Goal: Task Accomplishment & Management: Use online tool/utility

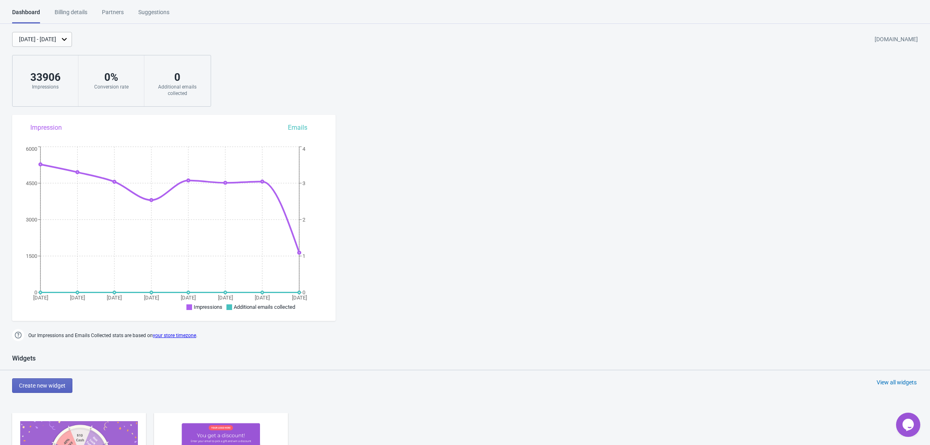
scroll to position [162, 0]
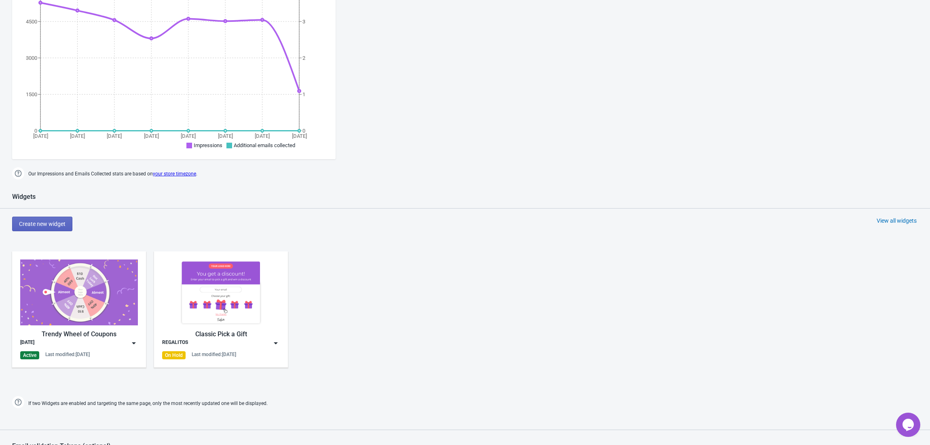
click at [36, 354] on div "Active" at bounding box center [29, 355] width 19 height 8
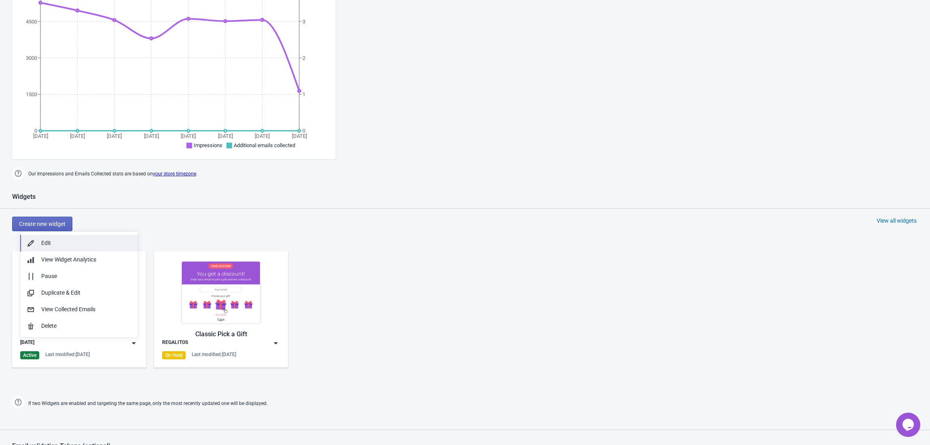
click at [65, 243] on div "Edit" at bounding box center [86, 243] width 90 height 8
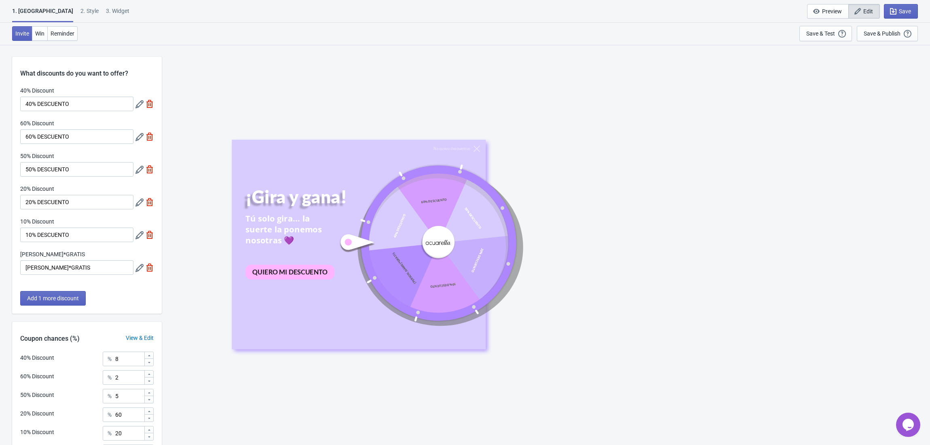
click at [138, 271] on icon at bounding box center [139, 268] width 8 height 8
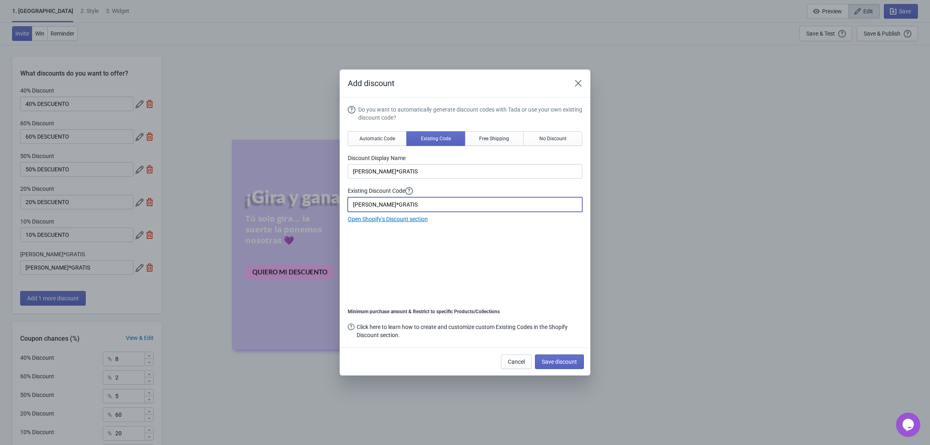
drag, startPoint x: 387, startPoint y: 203, endPoint x: 355, endPoint y: 203, distance: 31.9
click at [355, 203] on input "[PERSON_NAME]*GRATIS" at bounding box center [465, 204] width 235 height 15
click at [424, 202] on input "[PERSON_NAME]*GRATIS" at bounding box center [465, 204] width 235 height 15
drag, startPoint x: 414, startPoint y: 202, endPoint x: 350, endPoint y: 204, distance: 64.7
click at [350, 204] on input "[PERSON_NAME]*GRATIS" at bounding box center [465, 204] width 235 height 15
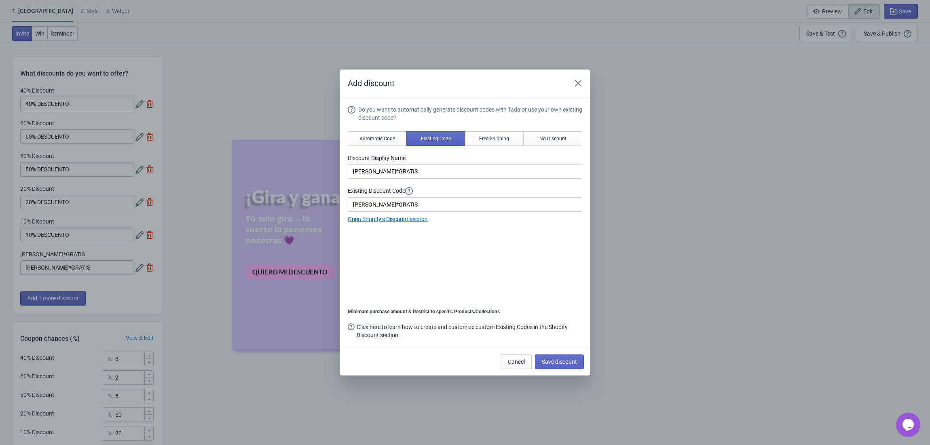
click at [534, 245] on div "Do you want to automatically generate discount codes with Tada or use your own …" at bounding box center [465, 224] width 235 height 236
click at [662, 315] on div "Add discount Do you want to automatically generate discount codes with Tada or …" at bounding box center [465, 223] width 930 height 306
click at [371, 137] on span "Automatic Code" at bounding box center [377, 138] width 36 height 6
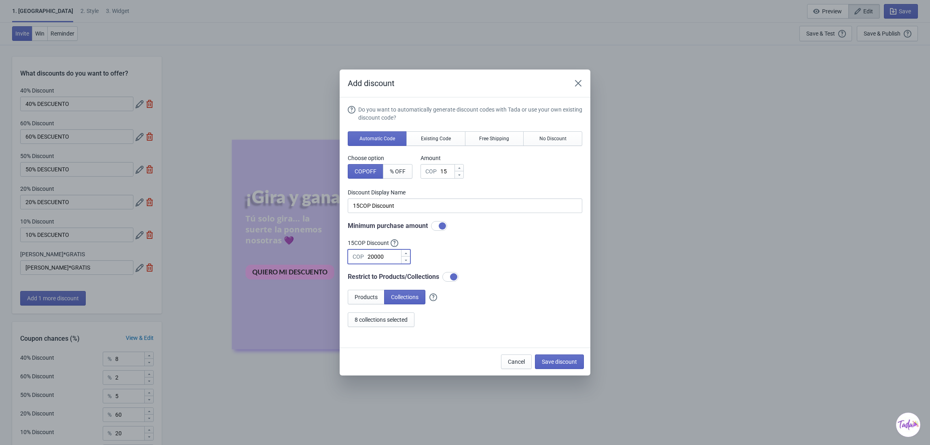
click at [388, 255] on input "20000" at bounding box center [384, 256] width 34 height 15
click at [481, 251] on div "Do you want to automatically generate discount codes with Tada or use your own …" at bounding box center [465, 217] width 235 height 222
click at [515, 361] on span "Cancel" at bounding box center [516, 362] width 17 height 6
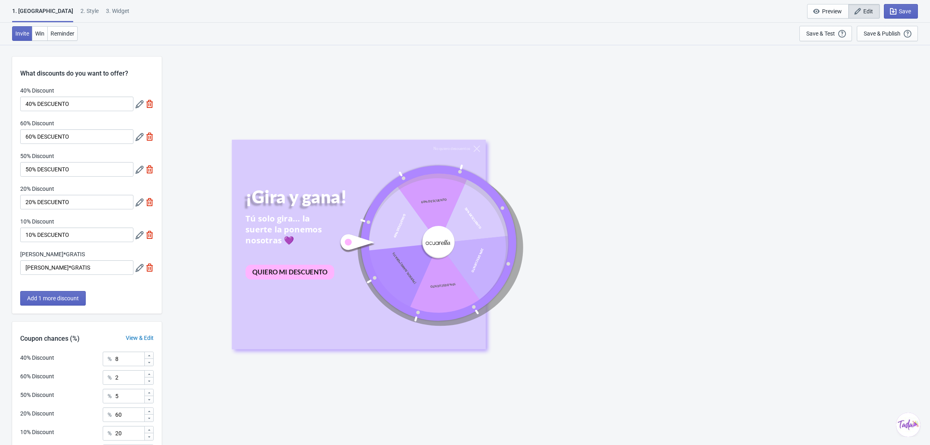
click at [142, 266] on icon at bounding box center [139, 268] width 8 height 8
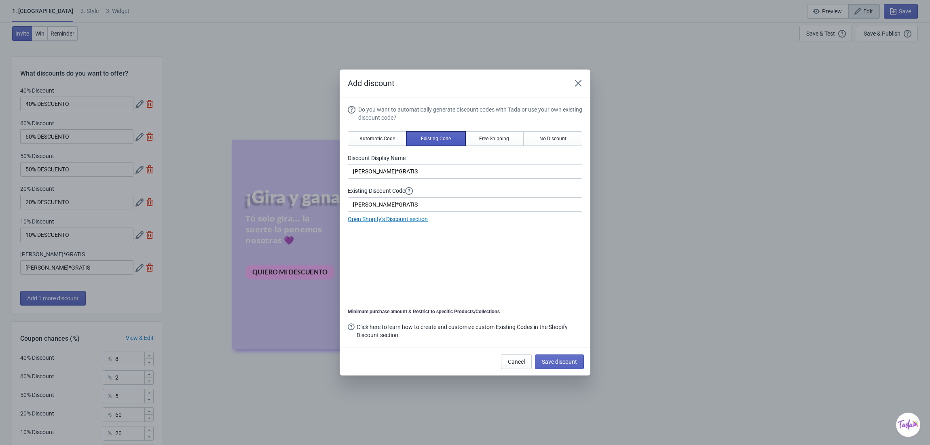
click at [442, 141] on span "Existing Code" at bounding box center [436, 138] width 30 height 6
drag, startPoint x: 476, startPoint y: 167, endPoint x: 343, endPoint y: 167, distance: 133.0
click at [343, 167] on section "Do you want to automatically generate discount codes with Tada or use your own …" at bounding box center [465, 222] width 251 height 250
click at [412, 206] on input "[PERSON_NAME]*GRATIS" at bounding box center [465, 204] width 235 height 15
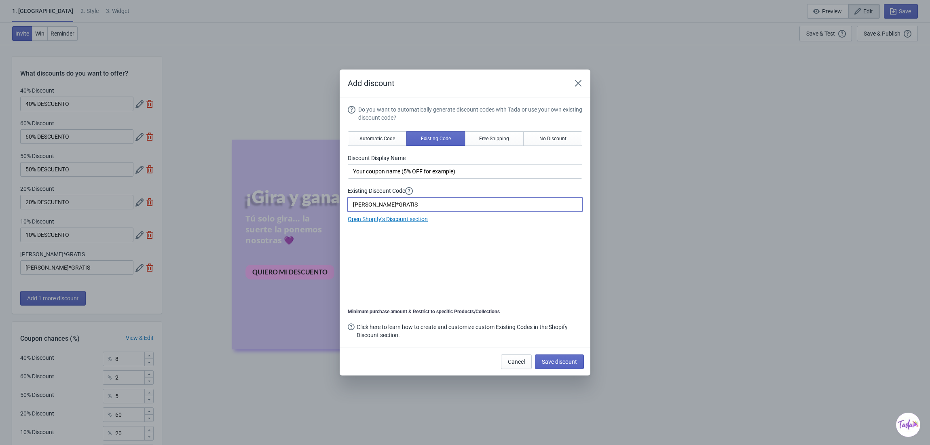
drag, startPoint x: 415, startPoint y: 206, endPoint x: 340, endPoint y: 203, distance: 75.3
click at [340, 203] on section "Do you want to automatically generate discount codes with Tada or use your own …" at bounding box center [465, 222] width 251 height 250
click at [454, 169] on input "Your coupon name (5% OFF for example)" at bounding box center [465, 171] width 235 height 15
drag, startPoint x: 480, startPoint y: 169, endPoint x: 334, endPoint y: 172, distance: 146.4
click at [334, 172] on div "Add discount Do you want to automatically generate discount codes with Tada or …" at bounding box center [465, 223] width 930 height 306
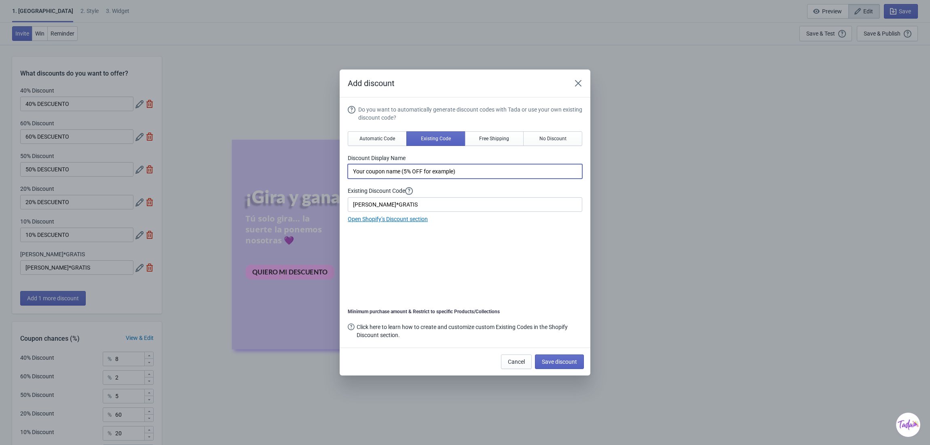
type input "a"
type input "D"
click at [382, 170] on input "Agrega [PERSON_NAME] al carrito" at bounding box center [465, 171] width 235 height 15
click at [377, 173] on input "Agrega [PERSON_NAME] al carrito" at bounding box center [465, 171] width 235 height 15
click at [431, 170] on input "Agrega [PERSON_NAME] al carrito" at bounding box center [465, 171] width 235 height 15
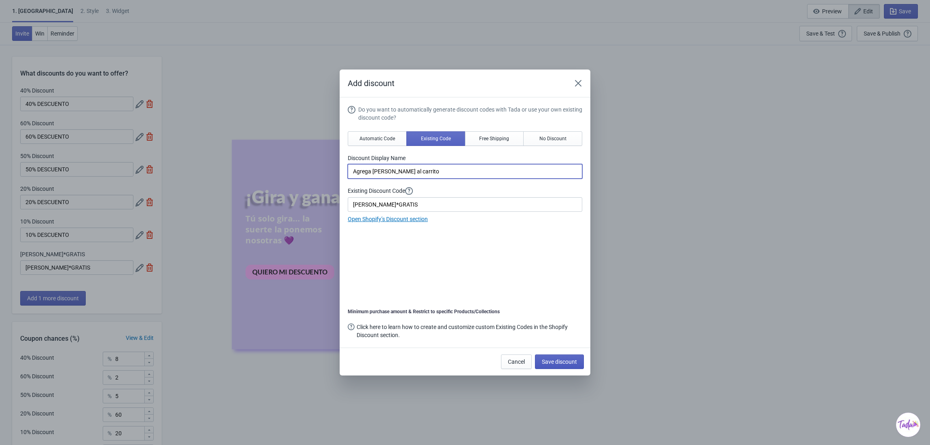
type input "Agrega [PERSON_NAME] al carrito"
click at [560, 363] on span "Save discount" at bounding box center [559, 362] width 35 height 6
type input "Agrega [PERSON_NAME] al carrito"
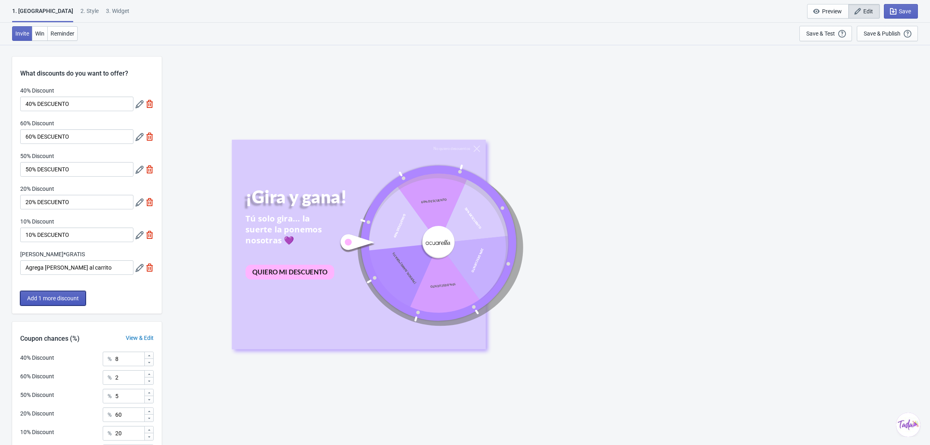
click at [67, 297] on span "Add 1 more discount" at bounding box center [53, 298] width 52 height 6
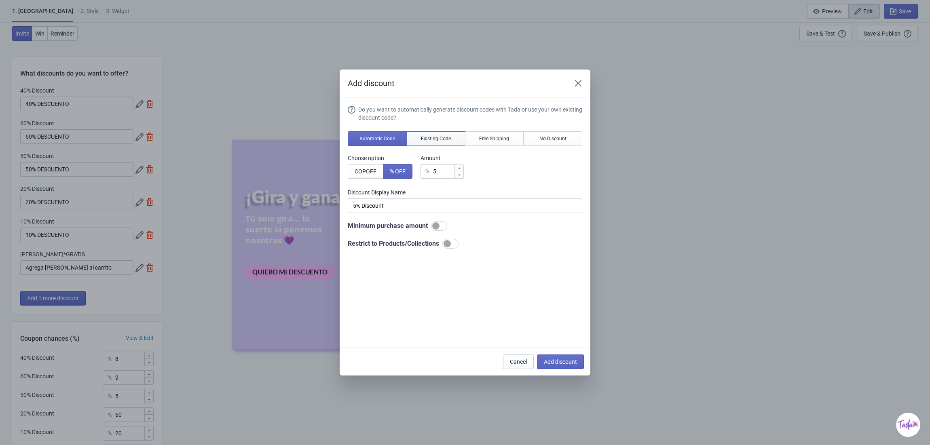
click at [437, 135] on button "Existing Code" at bounding box center [435, 138] width 59 height 15
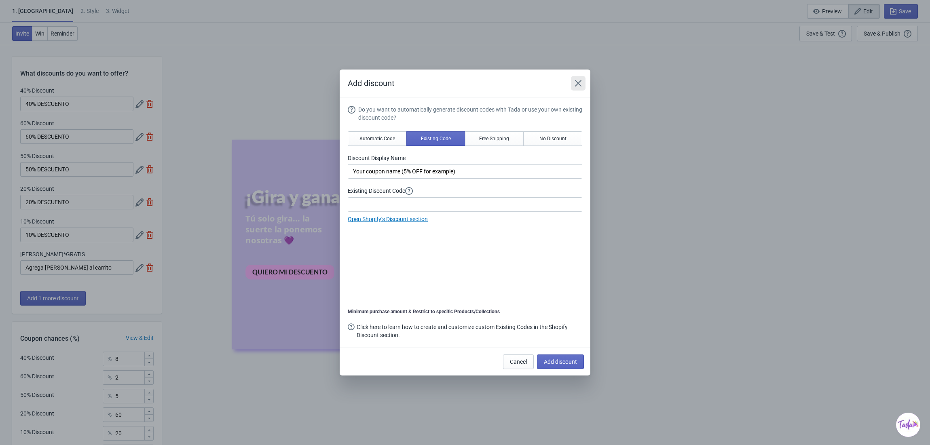
click at [575, 79] on icon "Close" at bounding box center [578, 83] width 8 height 8
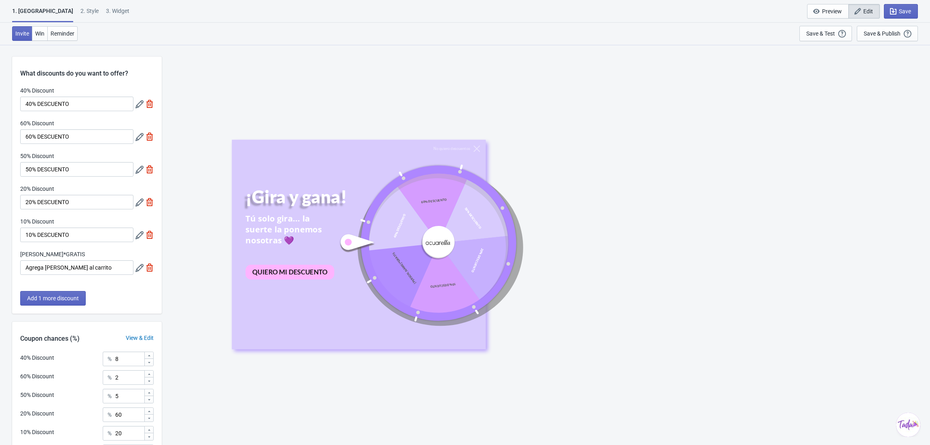
click at [139, 270] on icon at bounding box center [139, 268] width 8 height 8
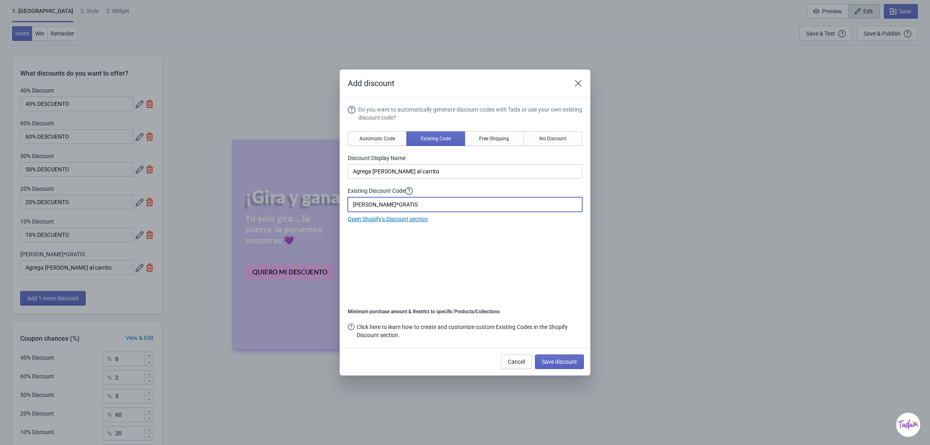
drag, startPoint x: 447, startPoint y: 207, endPoint x: 332, endPoint y: 205, distance: 114.4
click at [332, 205] on div "Add discount Do you want to automatically generate discount codes with Tada or …" at bounding box center [465, 223] width 930 height 306
drag, startPoint x: 391, startPoint y: 170, endPoint x: 332, endPoint y: 170, distance: 59.4
click at [332, 170] on div "Add discount Do you want to automatically generate discount codes with Tada or …" at bounding box center [465, 223] width 930 height 306
paste input "[PERSON_NAME]*GRATIS"
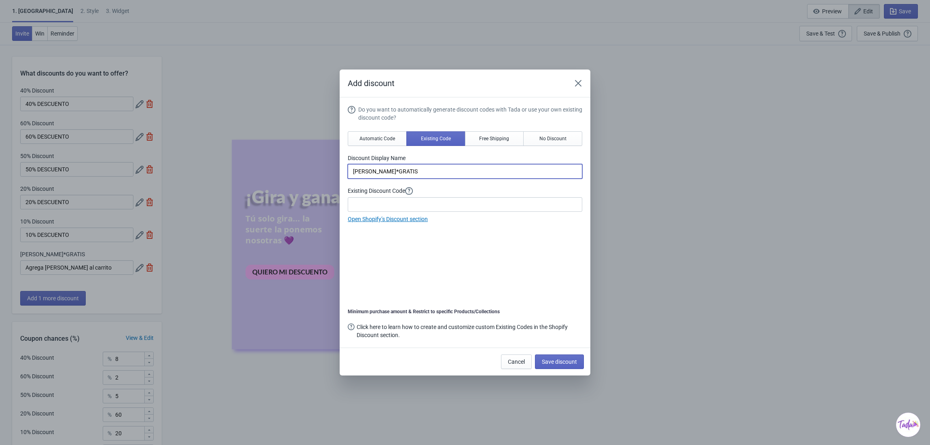
type input "[PERSON_NAME]*GRATIS"
drag, startPoint x: 384, startPoint y: 213, endPoint x: 388, endPoint y: 211, distance: 5.1
click at [384, 213] on div "Do you want to automatically generate discount codes with Tada or use your own …" at bounding box center [465, 165] width 235 height 118
click at [391, 207] on input at bounding box center [465, 204] width 235 height 15
paste input "[PERSON_NAME]*GRATIS"
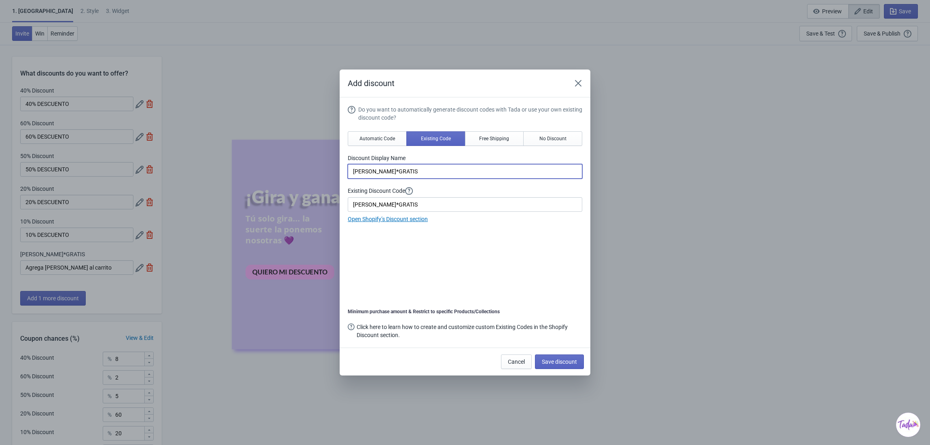
click at [419, 170] on input "[PERSON_NAME]*GRATIS" at bounding box center [465, 171] width 235 height 15
click at [440, 205] on input "[PERSON_NAME]*GRATIS" at bounding box center [465, 204] width 235 height 15
drag, startPoint x: 404, startPoint y: 203, endPoint x: 344, endPoint y: 212, distance: 61.4
click at [344, 212] on section "Do you want to automatically generate discount codes with Tada or use your own …" at bounding box center [465, 222] width 251 height 250
paste input "_"
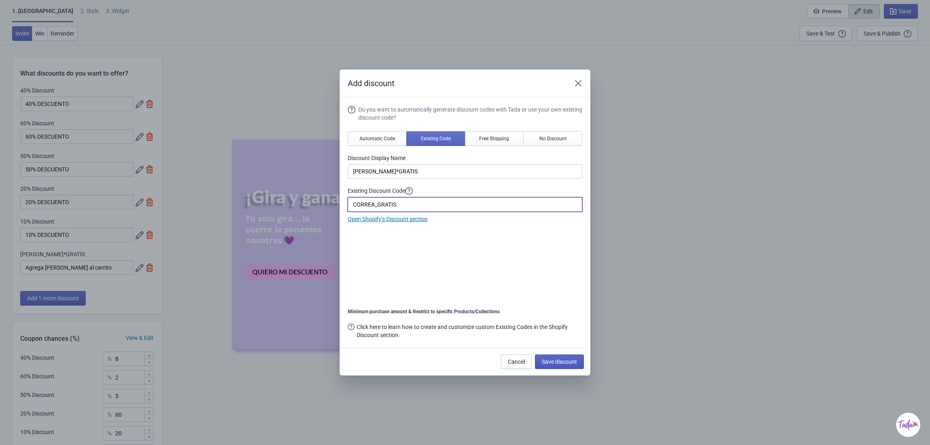
type input "CORREA_GRATIS"
click at [552, 357] on button "Save discount" at bounding box center [559, 362] width 49 height 15
type input "[PERSON_NAME]*GRATIS"
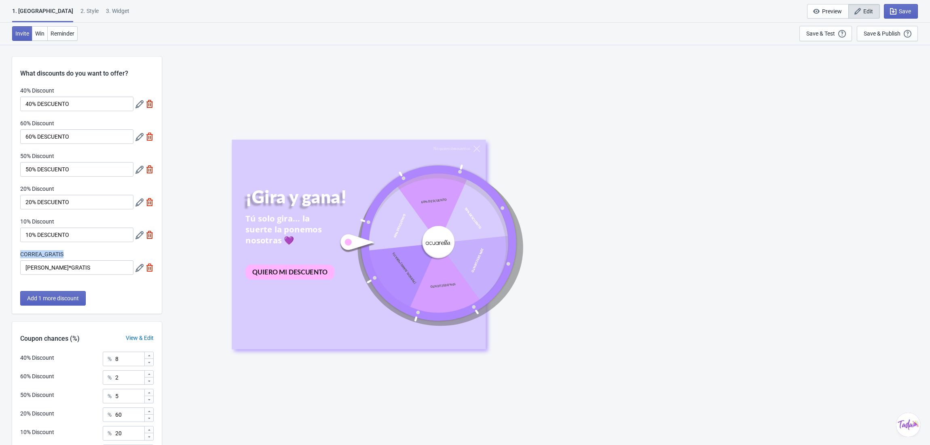
drag, startPoint x: 72, startPoint y: 257, endPoint x: 21, endPoint y: 256, distance: 50.6
click at [21, 256] on div "CORREA_GRATIS" at bounding box center [76, 255] width 113 height 10
click at [85, 267] on input "[PERSON_NAME]*GRATIS" at bounding box center [76, 267] width 113 height 15
click at [94, 267] on input "[PERSON_NAME]*GRATIS" at bounding box center [76, 267] width 113 height 15
drag, startPoint x: 49, startPoint y: 267, endPoint x: 23, endPoint y: 269, distance: 25.6
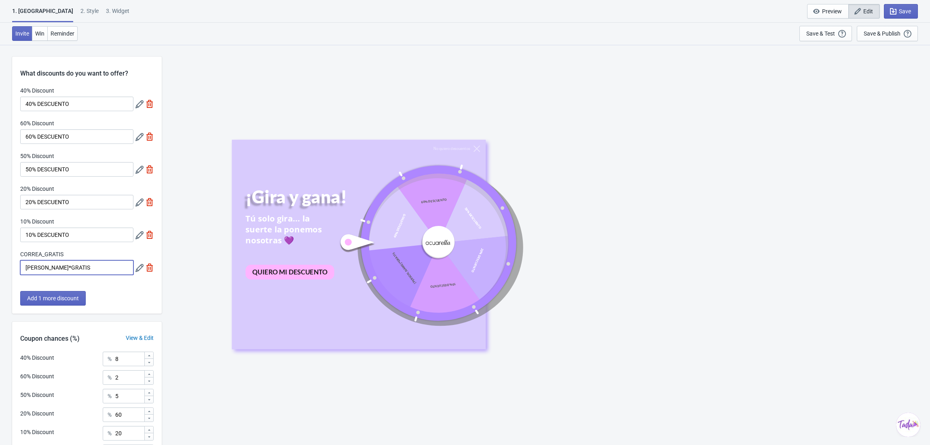
click at [23, 269] on input "[PERSON_NAME]*GRATIS" at bounding box center [76, 267] width 113 height 15
click at [104, 292] on div "What discounts do you want to offer? 40% Discount 40% DESCUENTO 60% Discount 60…" at bounding box center [87, 185] width 150 height 257
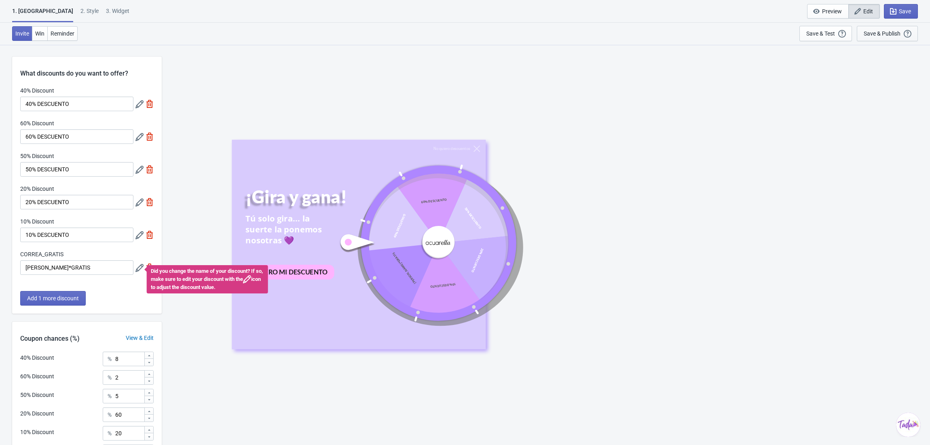
click at [887, 33] on div "Save & Publish" at bounding box center [882, 33] width 37 height 6
